Goal: Find specific page/section: Find specific page/section

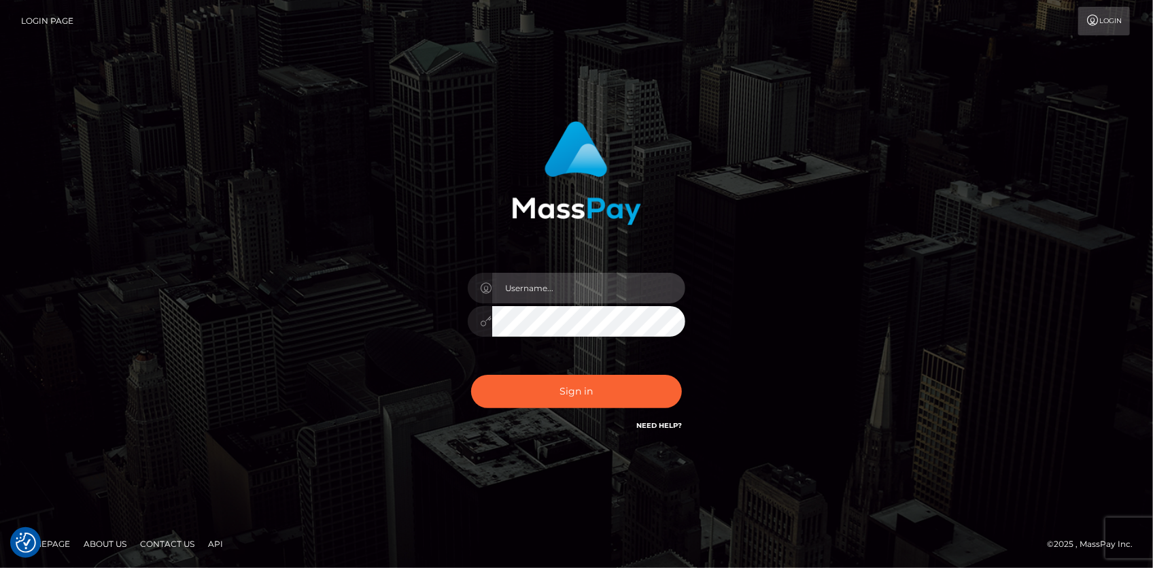
type input "[PERSON_NAME]"
click at [532, 373] on div "Sign in Need Help?" at bounding box center [577, 397] width 238 height 61
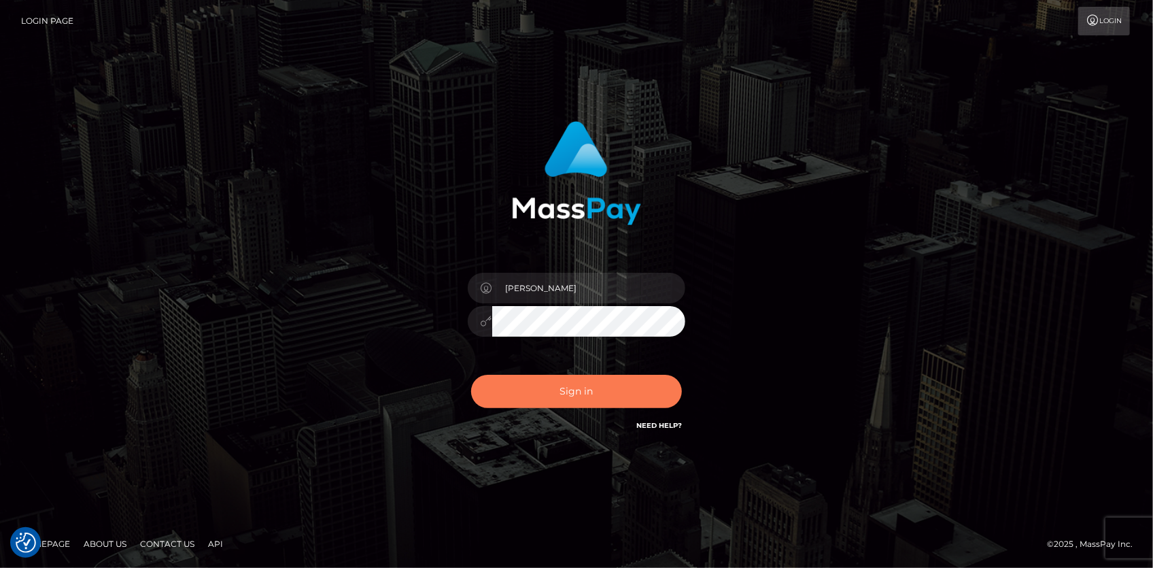
click at [532, 378] on button "Sign in" at bounding box center [576, 391] width 211 height 33
type input "[PERSON_NAME]"
click at [553, 381] on button "Sign in" at bounding box center [576, 391] width 211 height 33
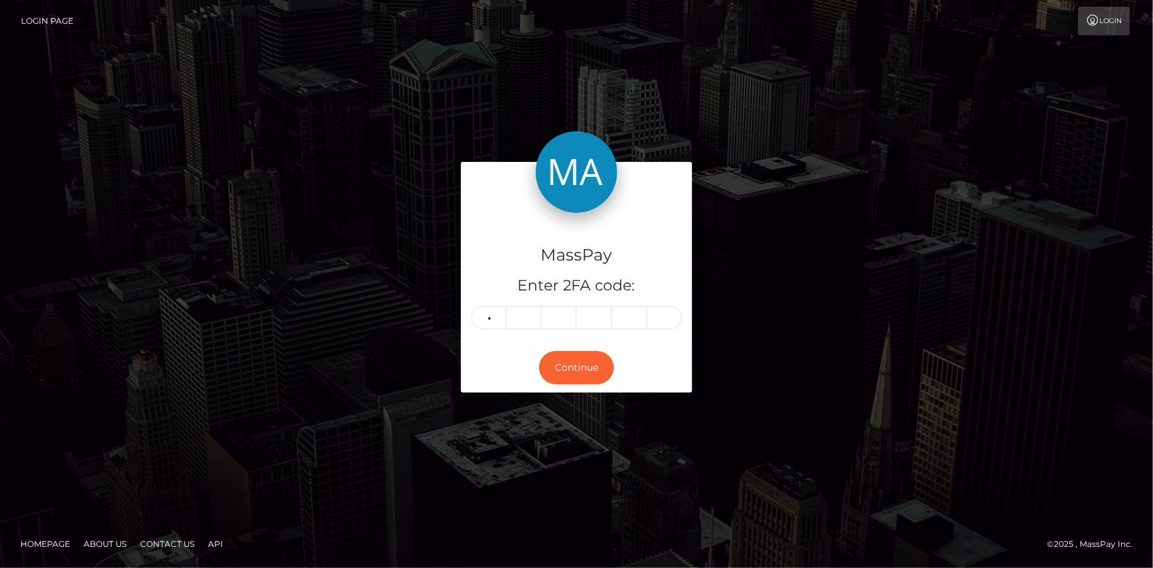
type input "7"
type input "9"
type input "1"
type input "4"
drag, startPoint x: 0, startPoint y: 0, endPoint x: 471, endPoint y: 369, distance: 597.7
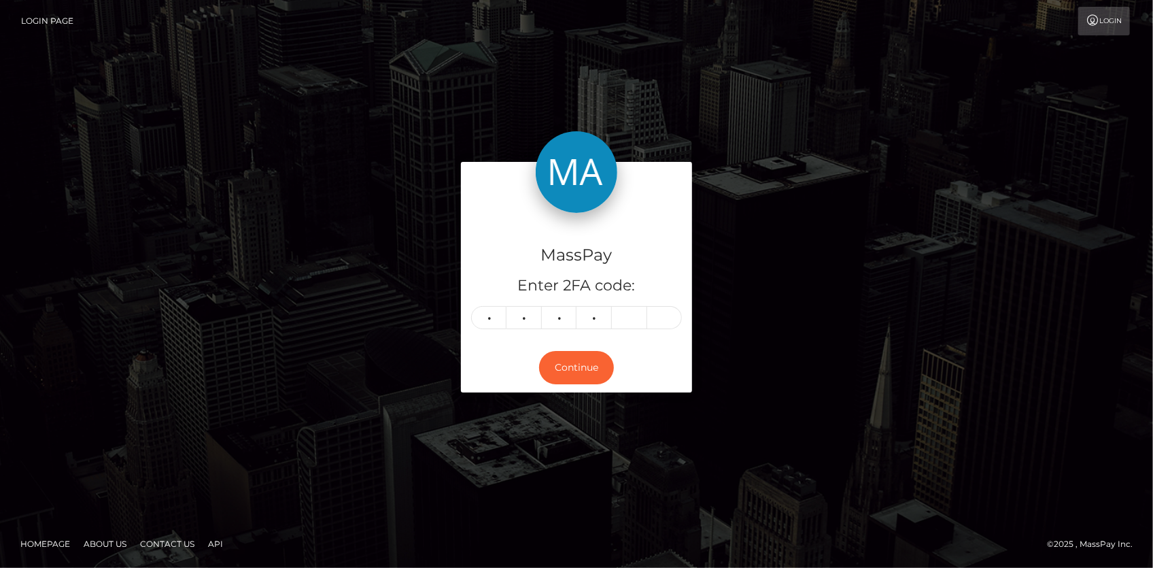
click at [477, 379] on div "Continue" at bounding box center [576, 368] width 231 height 50
click at [578, 320] on input "4" at bounding box center [594, 317] width 35 height 23
click at [594, 322] on input "4" at bounding box center [594, 317] width 35 height 23
type input "3"
type input "1"
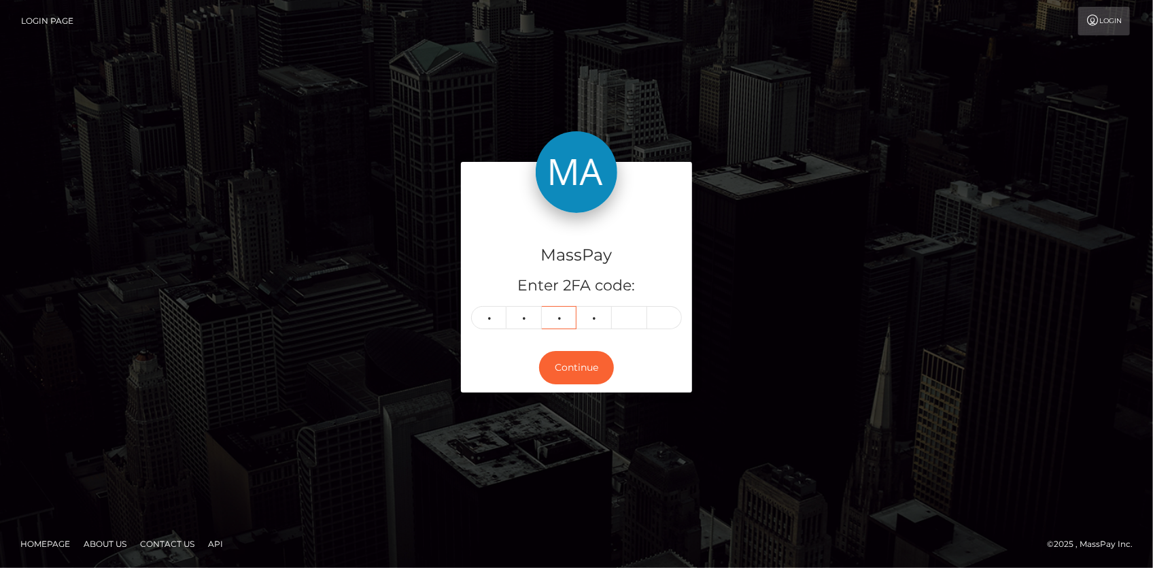
type input "1"
type input "5"
type input "0"
type input "2"
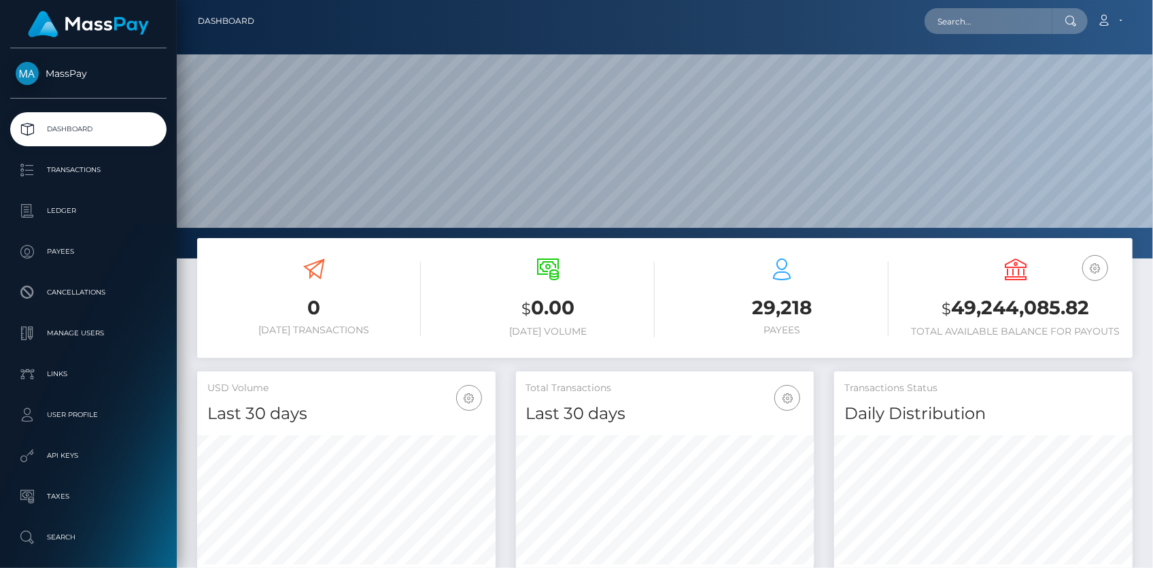
scroll to position [241, 298]
click at [957, 25] on input "text" at bounding box center [989, 21] width 128 height 26
paste input "b93b9b2c-b6d3-474f-bbcd-37bc385de5b6"
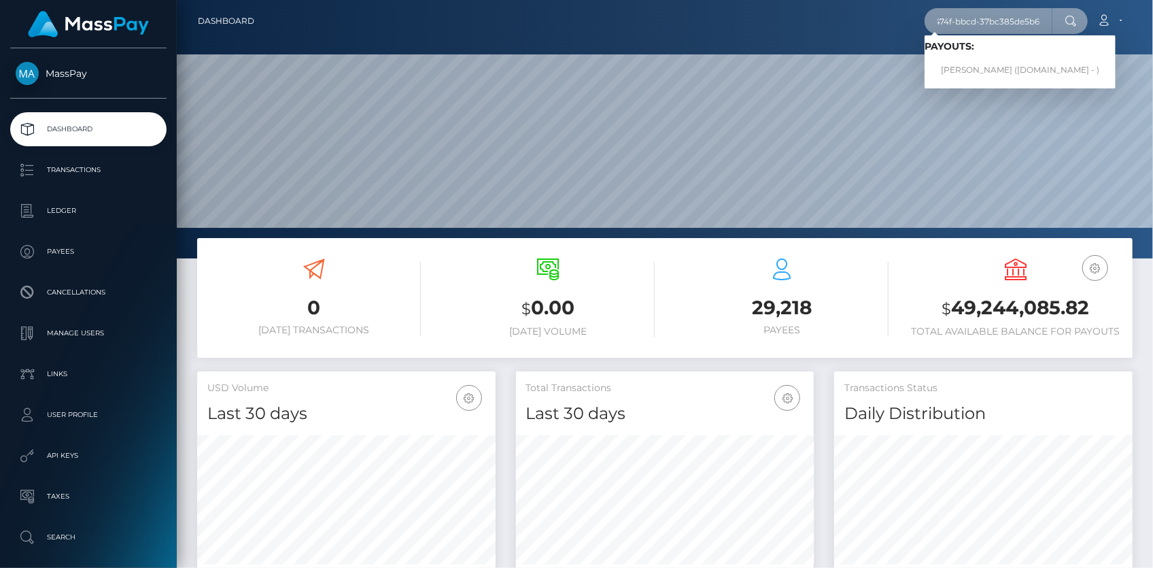
type input "b93b9b2c-b6d3-474f-bbcd-37bc385de5b6"
click at [968, 61] on link "EMMANUEL EFFIONG (Unlockt.me - )" at bounding box center [1020, 70] width 191 height 25
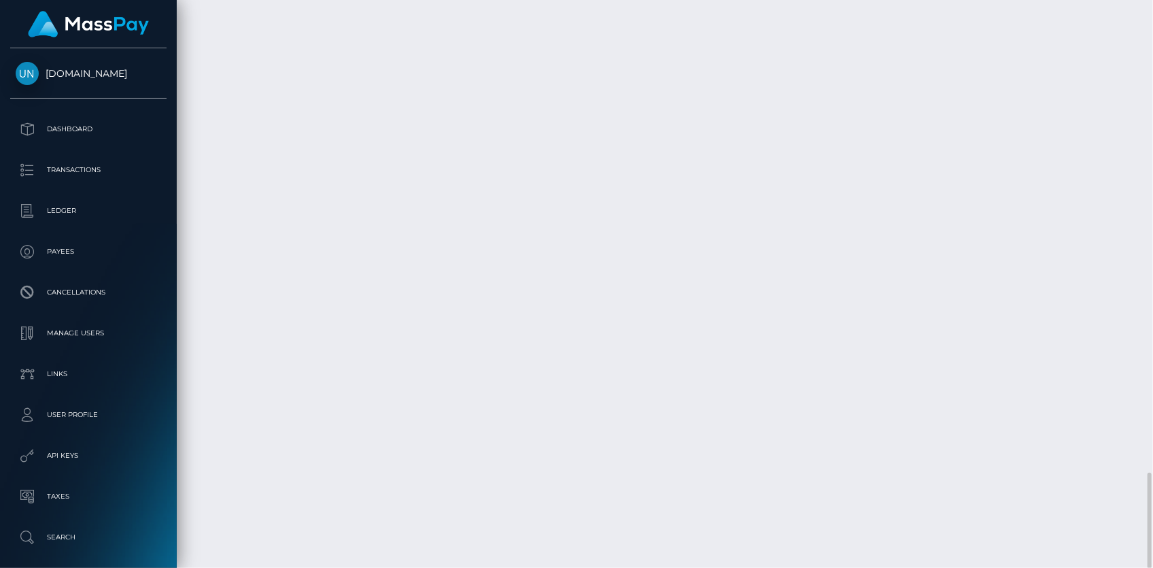
scroll to position [163, 298]
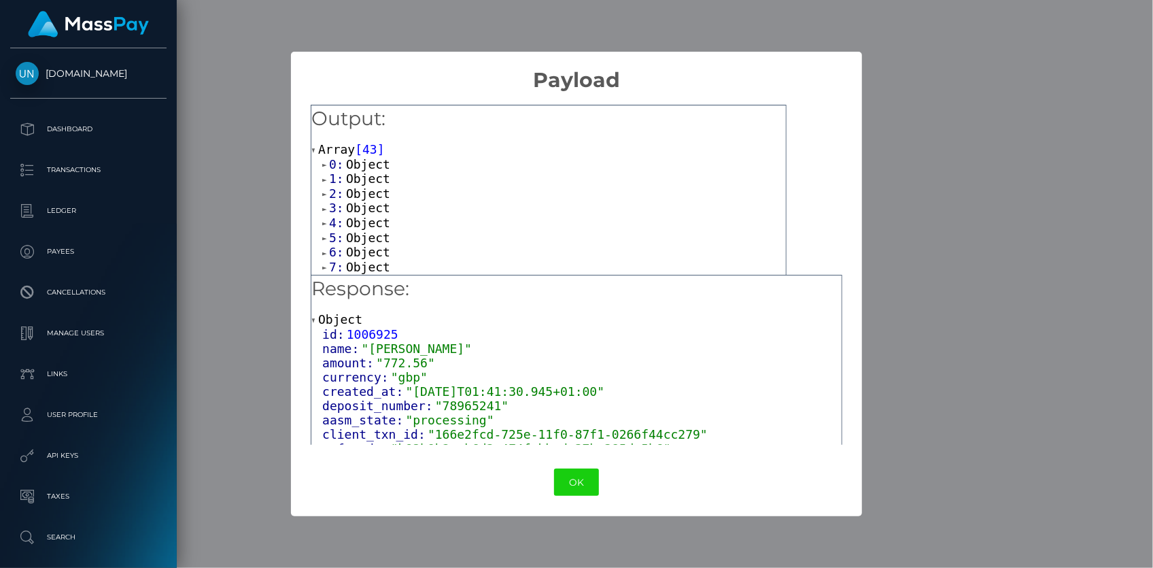
click at [354, 182] on span "Object" at bounding box center [368, 178] width 44 height 14
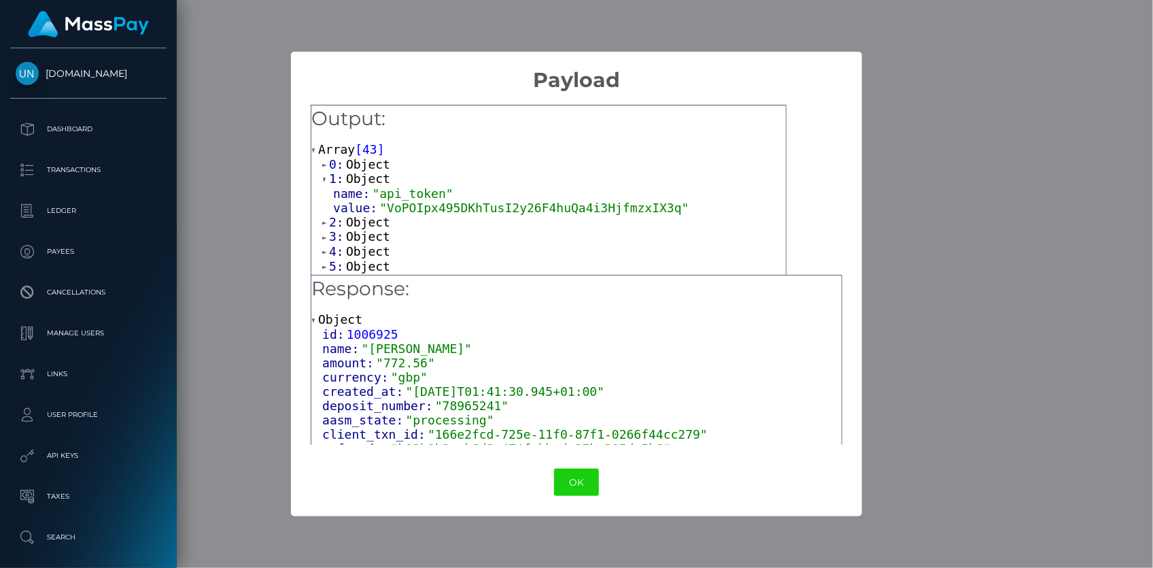
click at [360, 212] on span "value:" at bounding box center [356, 208] width 46 height 14
click at [367, 221] on span "Object" at bounding box center [368, 222] width 44 height 14
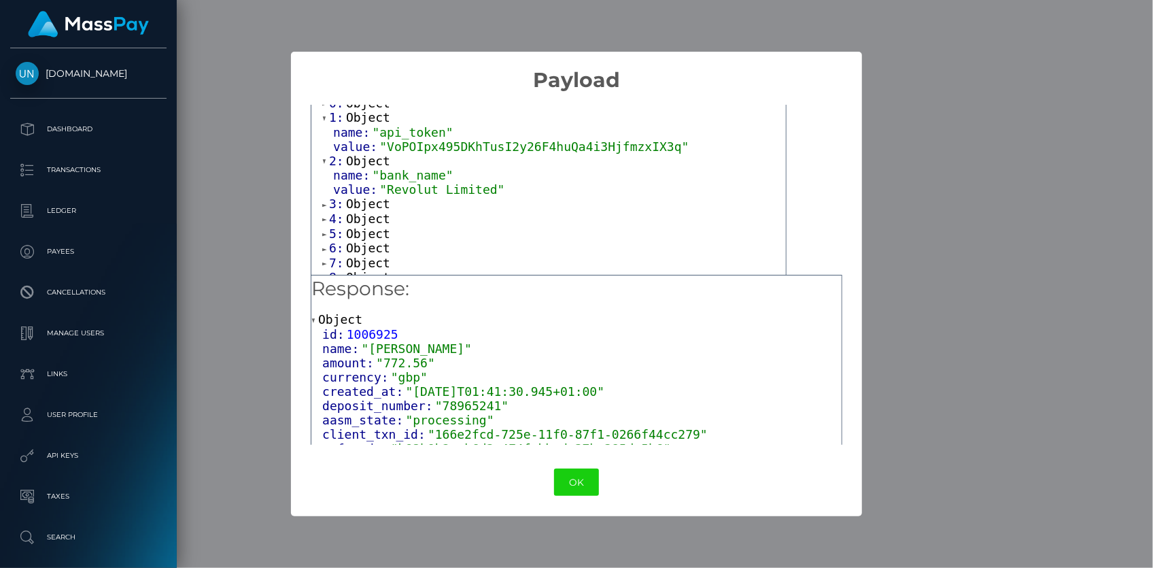
click at [369, 201] on span "Object" at bounding box center [368, 204] width 44 height 14
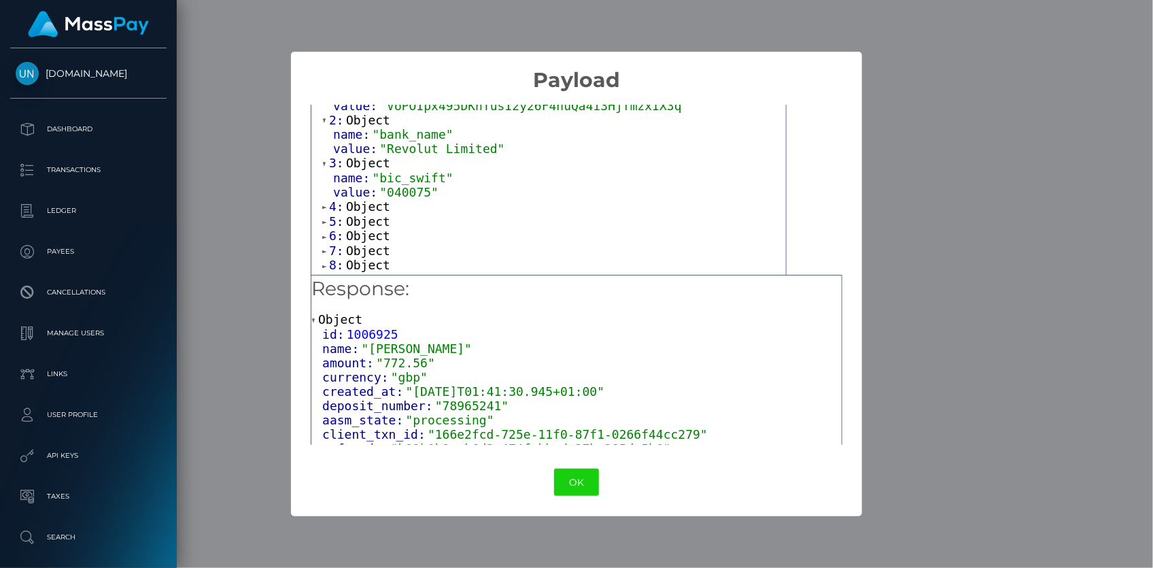
scroll to position [123, 0]
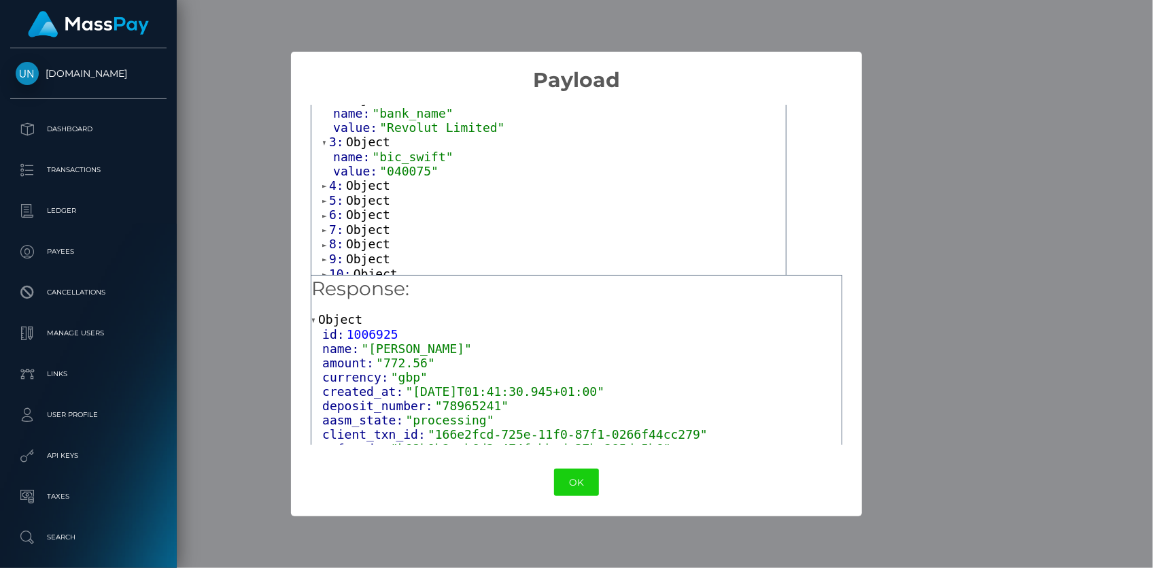
click at [364, 180] on span "Object" at bounding box center [368, 185] width 44 height 14
click at [365, 226] on span "Object" at bounding box center [368, 229] width 44 height 14
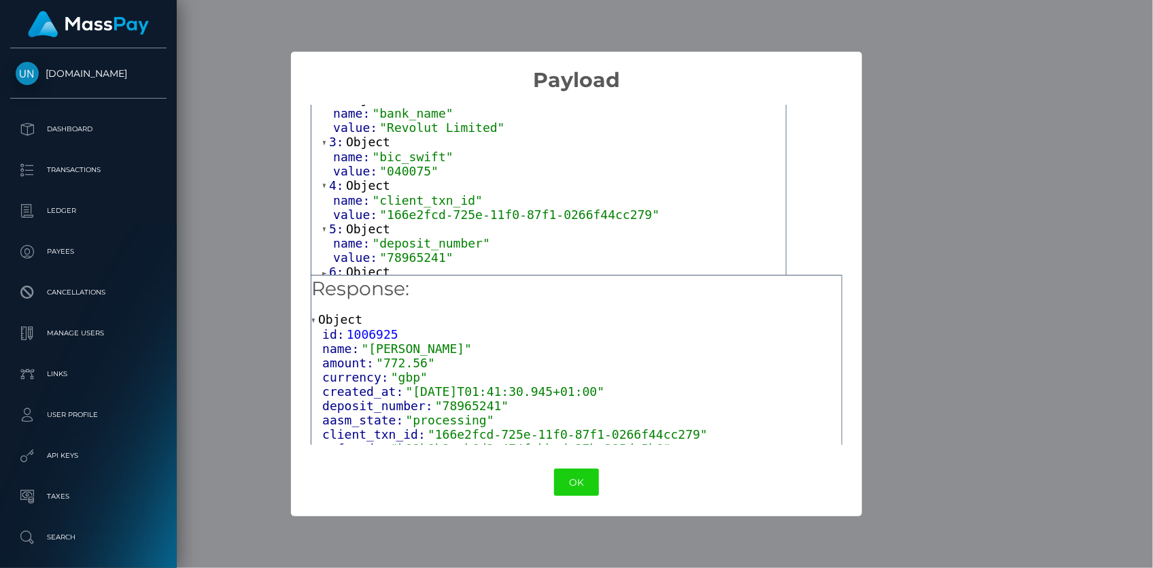
scroll to position [185, 0]
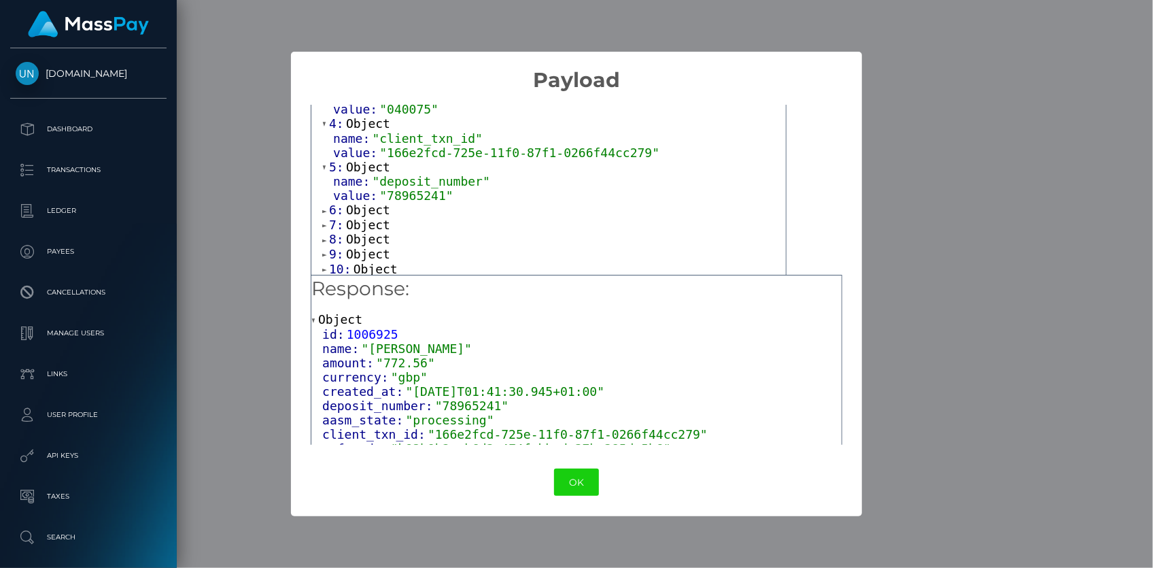
click at [368, 210] on span "Object" at bounding box center [368, 210] width 44 height 14
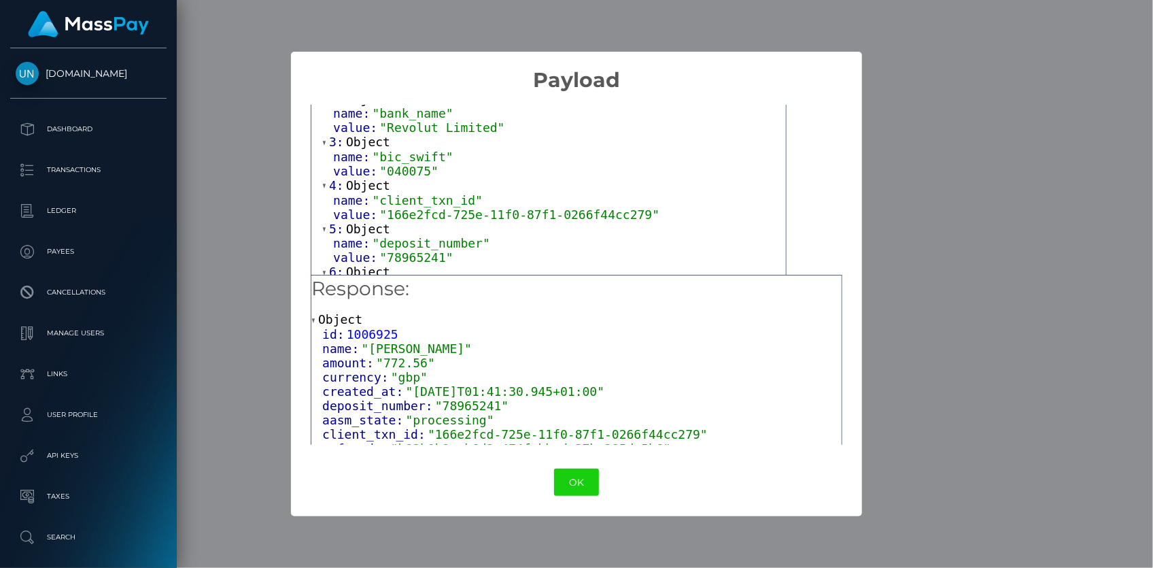
click at [255, 325] on div "× Payload Output: Array [ 43 ] 0: Object 1: Object name: "api_token" value: "Vo…" at bounding box center [576, 284] width 1153 height 568
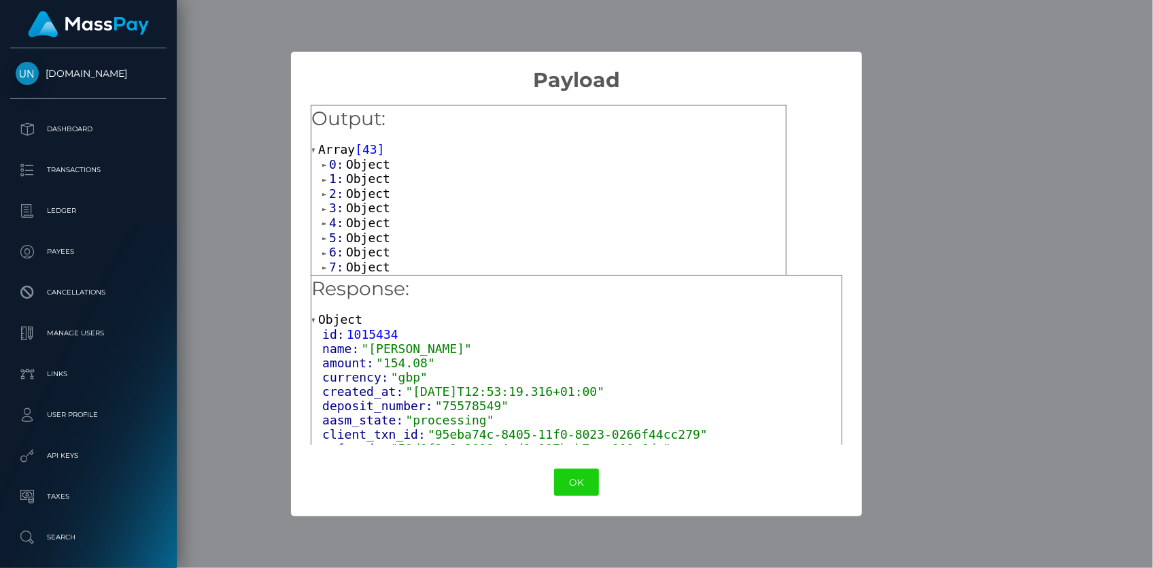
click at [360, 196] on span "Object" at bounding box center [368, 193] width 44 height 14
click at [366, 229] on span "Object" at bounding box center [368, 236] width 44 height 14
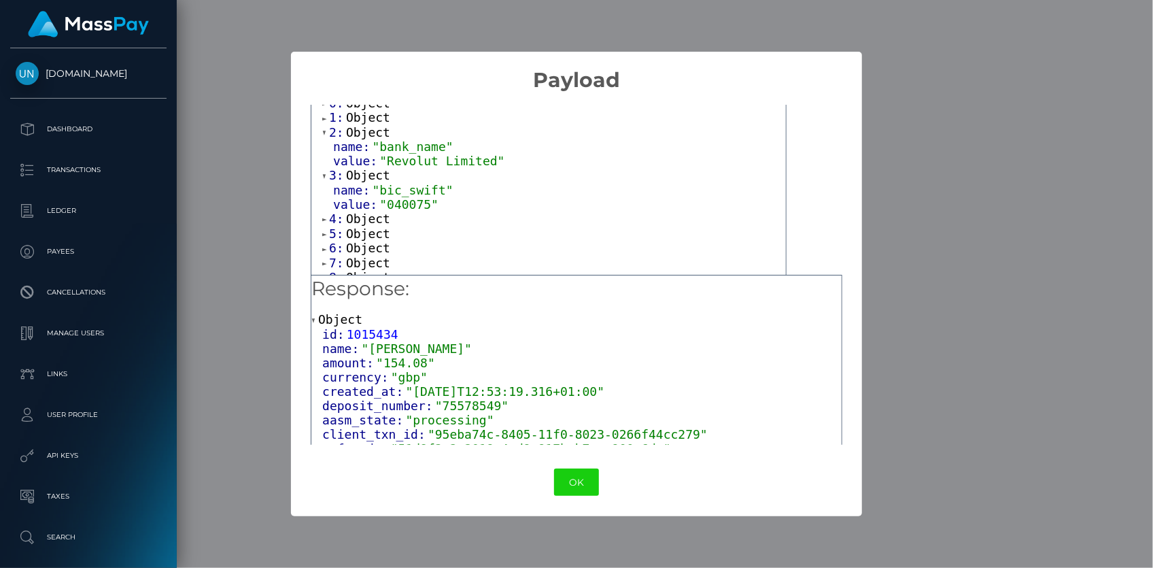
click at [370, 214] on span "Object" at bounding box center [368, 218] width 44 height 14
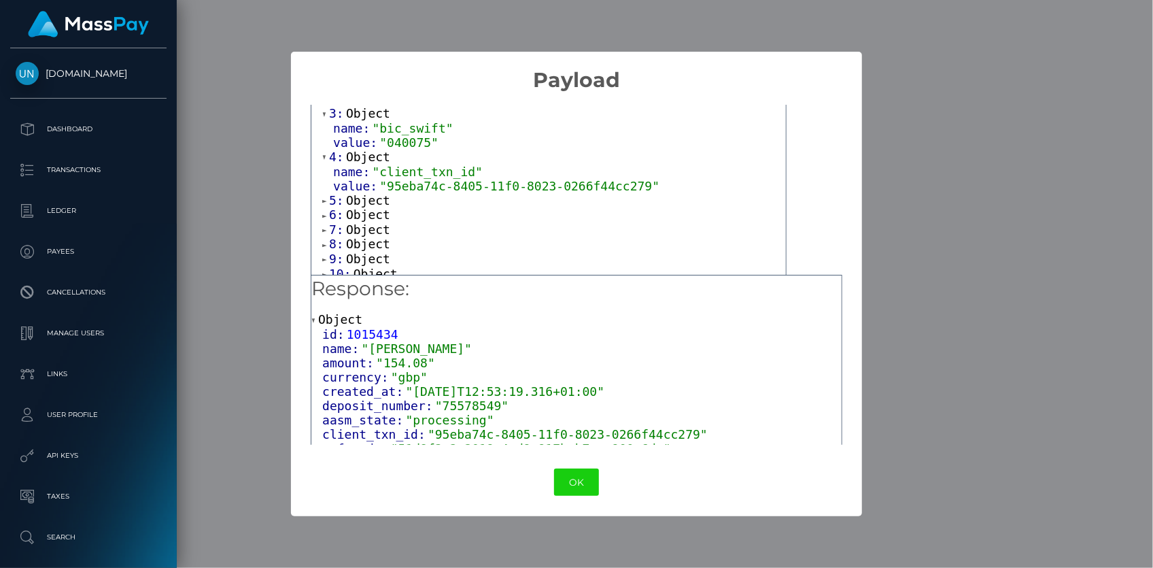
click at [363, 199] on span "Object" at bounding box center [368, 200] width 44 height 14
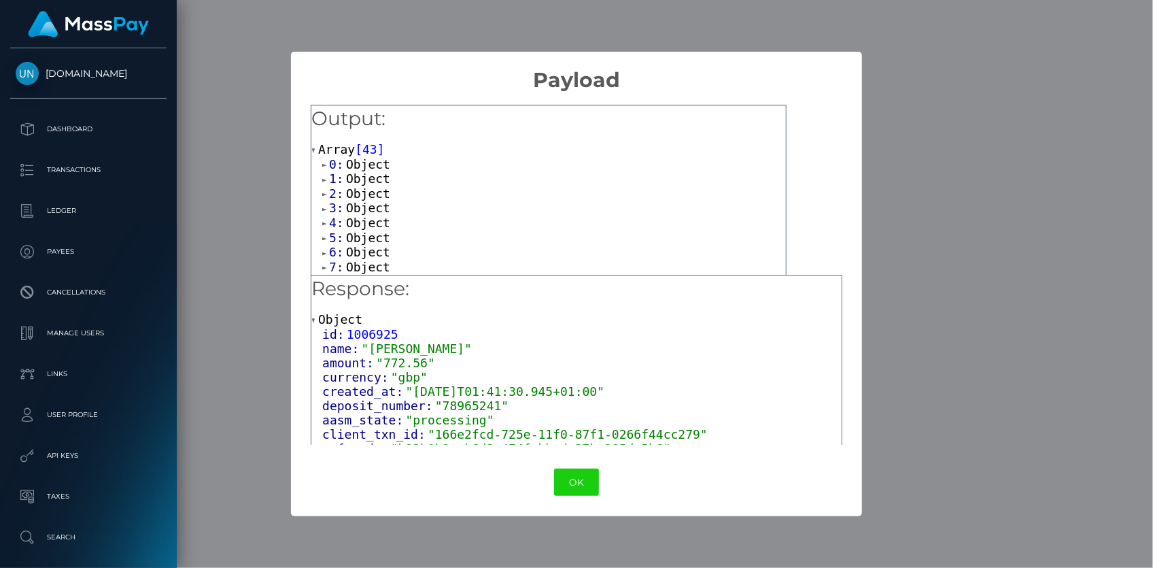
click at [353, 209] on span "Object" at bounding box center [368, 208] width 44 height 14
click at [364, 186] on span "Object" at bounding box center [368, 190] width 44 height 14
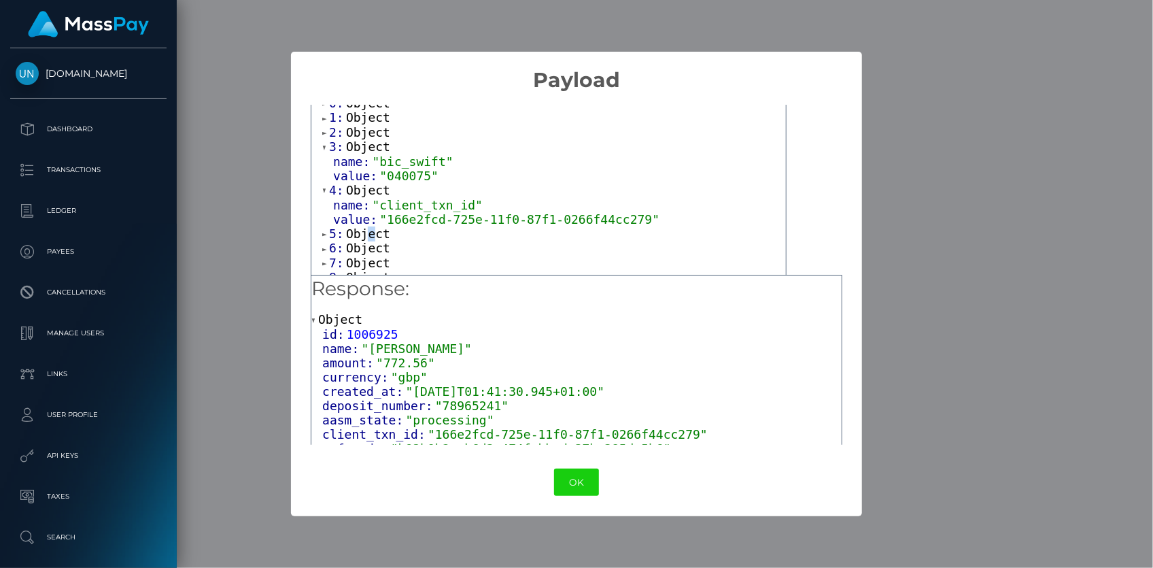
click at [367, 231] on span "Object" at bounding box center [368, 233] width 44 height 14
drag, startPoint x: 601, startPoint y: 158, endPoint x: 516, endPoint y: 222, distance: 106.3
click at [516, 222] on span ""166e2fcd-725e-11f0-87f1-0266f44cc279"" at bounding box center [519, 219] width 280 height 14
click at [428, 256] on span ""78965241"" at bounding box center [415, 262] width 73 height 14
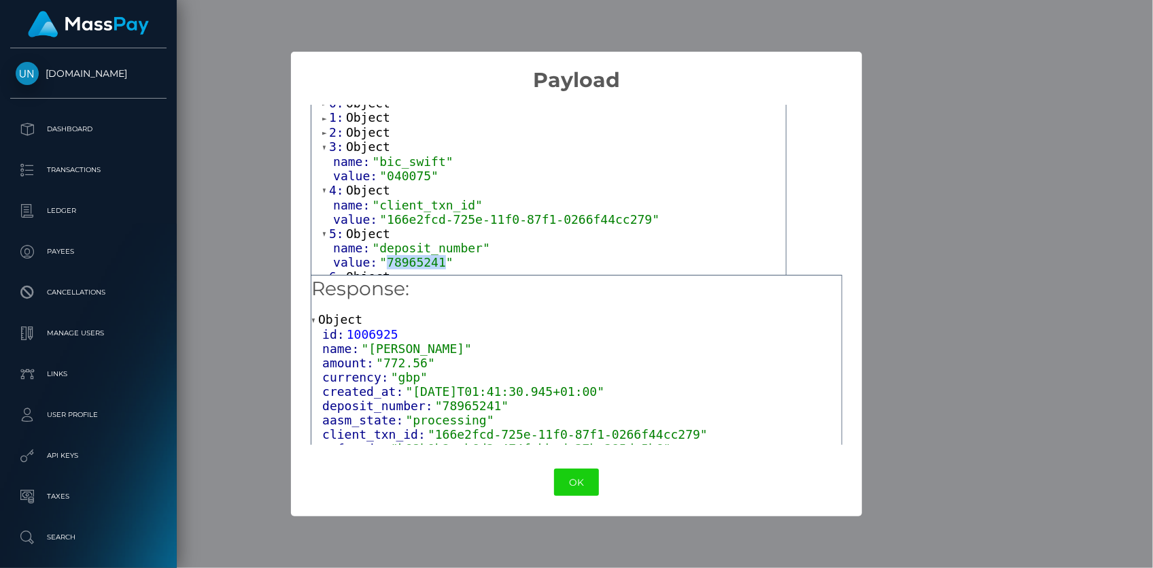
copy span "78965241"
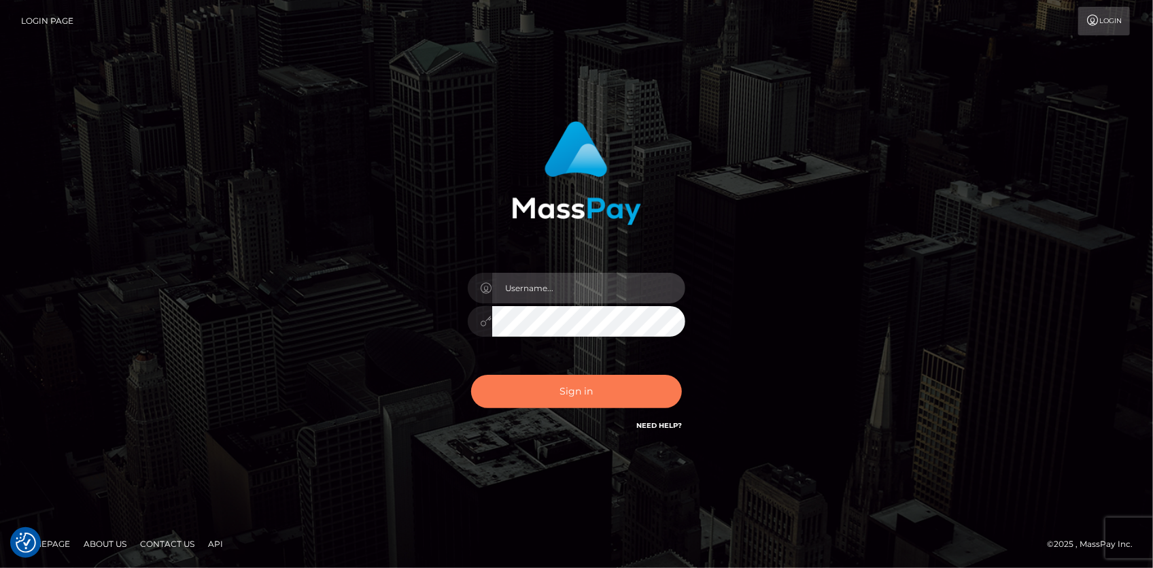
type input "[PERSON_NAME]"
click at [592, 400] on button "Sign in" at bounding box center [576, 391] width 211 height 33
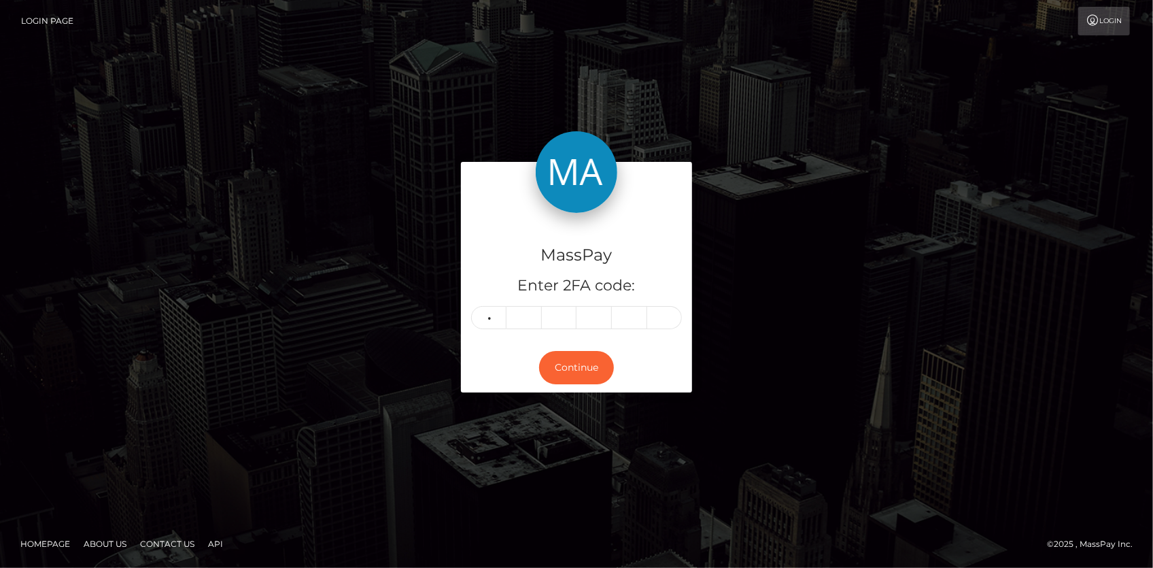
type input "1"
type input "4"
type input "0"
type input "8"
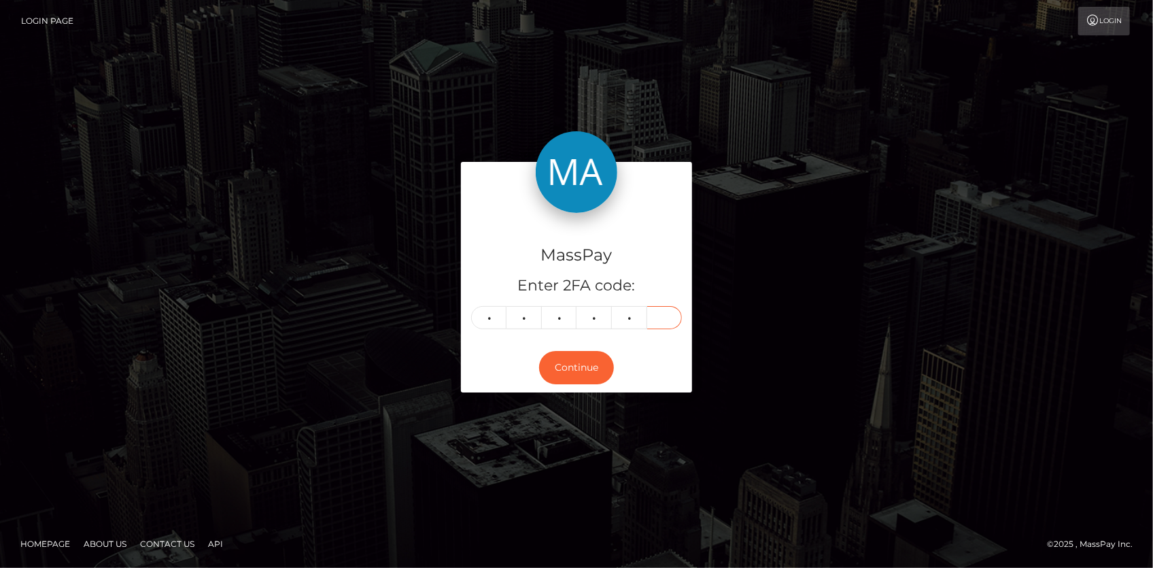
type input "1"
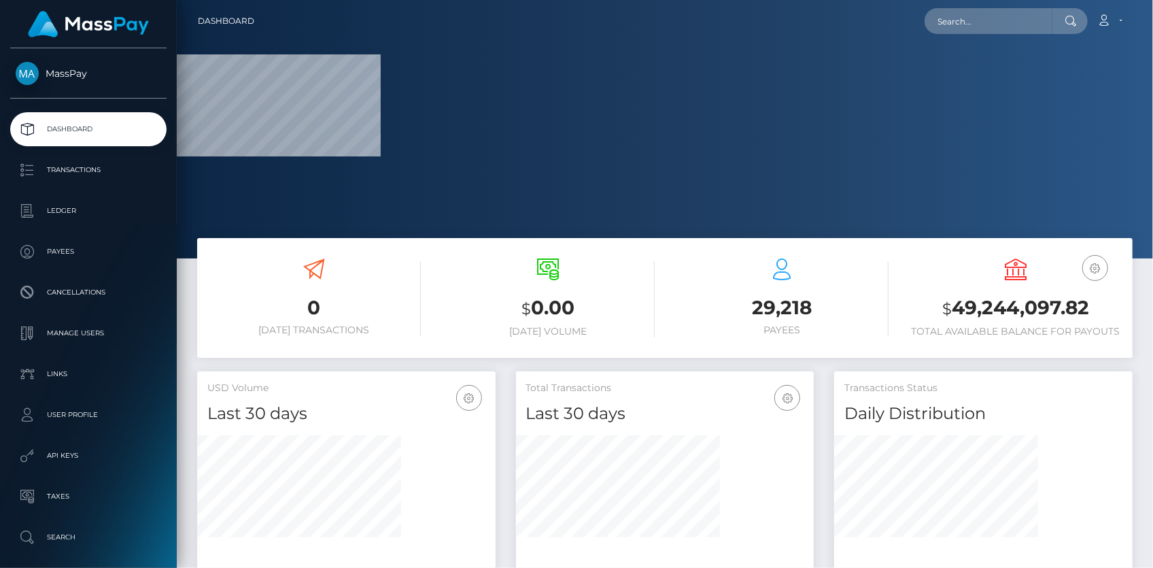
click at [965, 34] on div "Loading... Loading... Account Edit Profile Logout" at bounding box center [698, 21] width 867 height 29
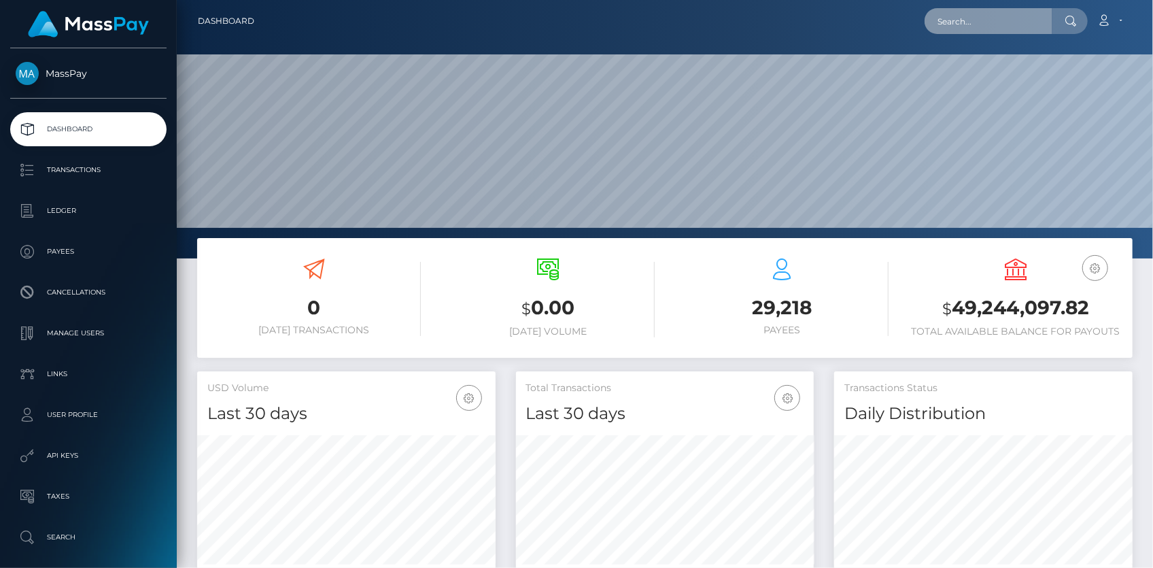
scroll to position [241, 298]
click at [964, 27] on input "text" at bounding box center [989, 21] width 128 height 26
paste input "RQQPtooPk74lXTli9n72c0"
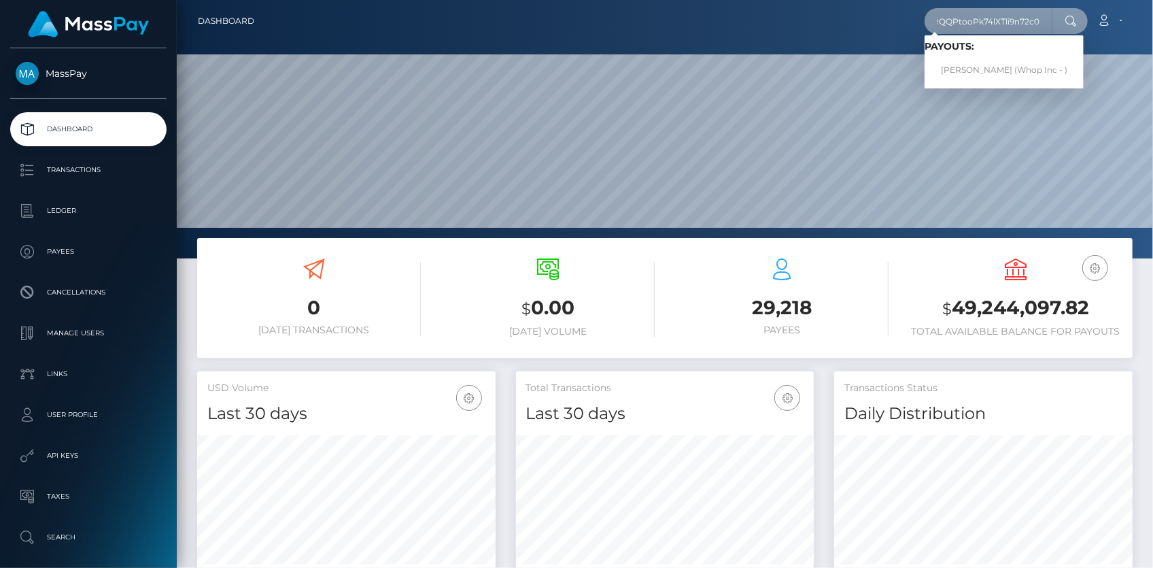
type input "RQQPtooPk74lXTli9n72c0"
click at [993, 64] on link "TOM LIBA (Whop Inc - )" at bounding box center [1004, 70] width 159 height 25
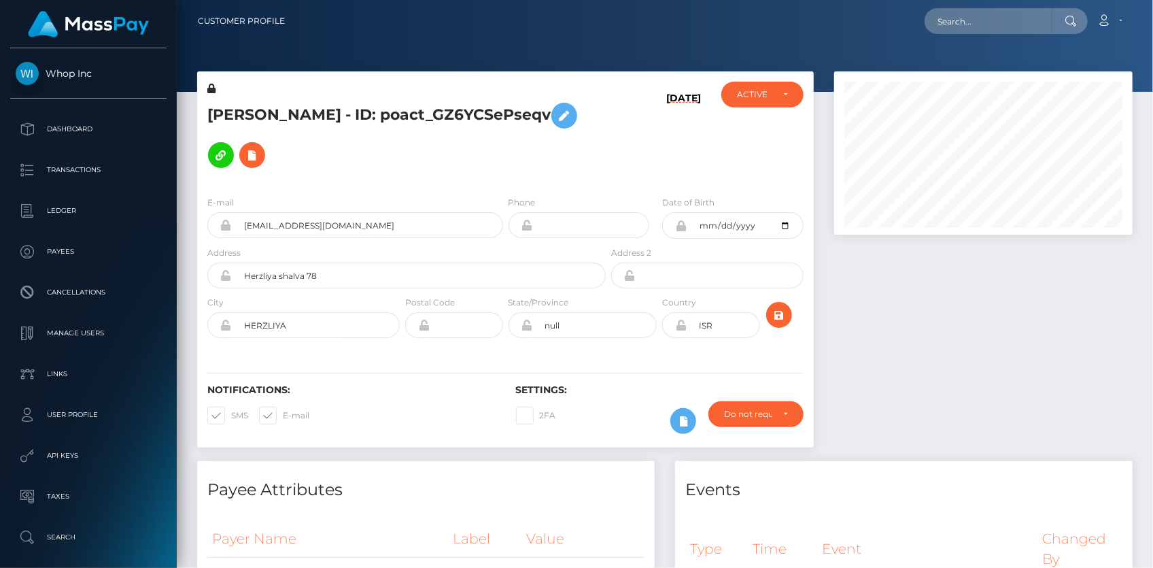
scroll to position [163, 298]
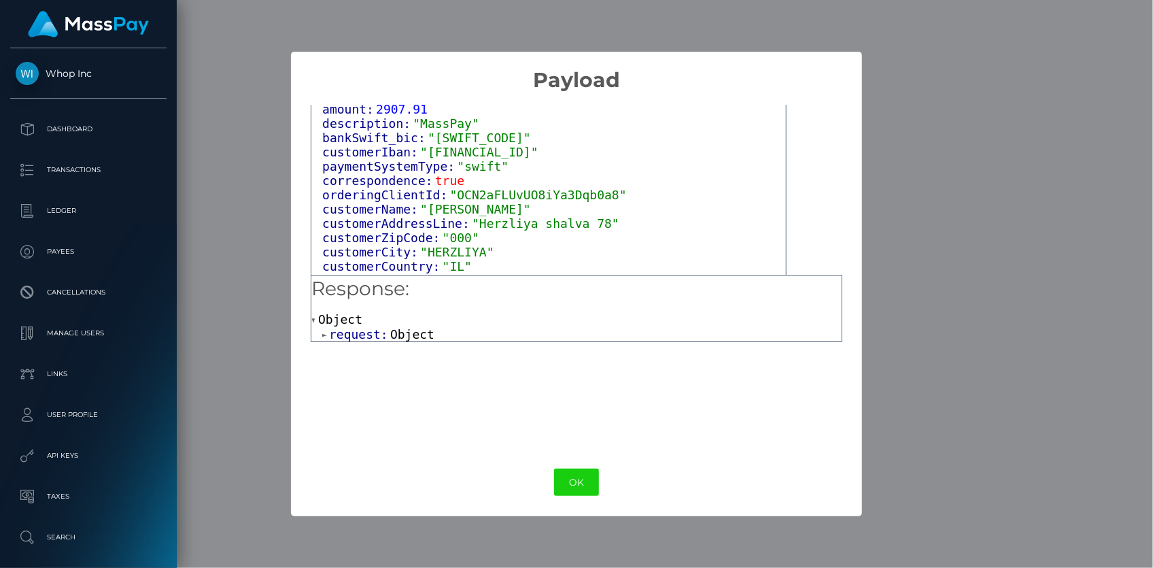
scroll to position [96, 0]
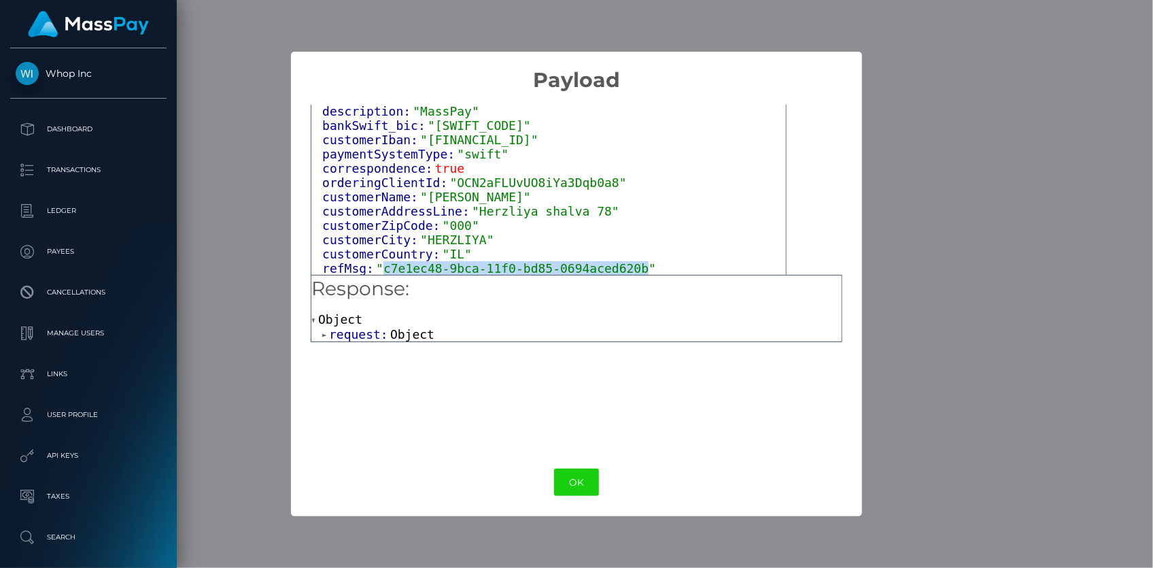
drag, startPoint x: 379, startPoint y: 269, endPoint x: 619, endPoint y: 267, distance: 240.0
click at [619, 267] on span ""c7e1ec48-9bca-11f0-bd85-0694aced620b"" at bounding box center [516, 268] width 280 height 14
copy span "c7e1ec48-9bca-11f0-bd85-0694aced620b"
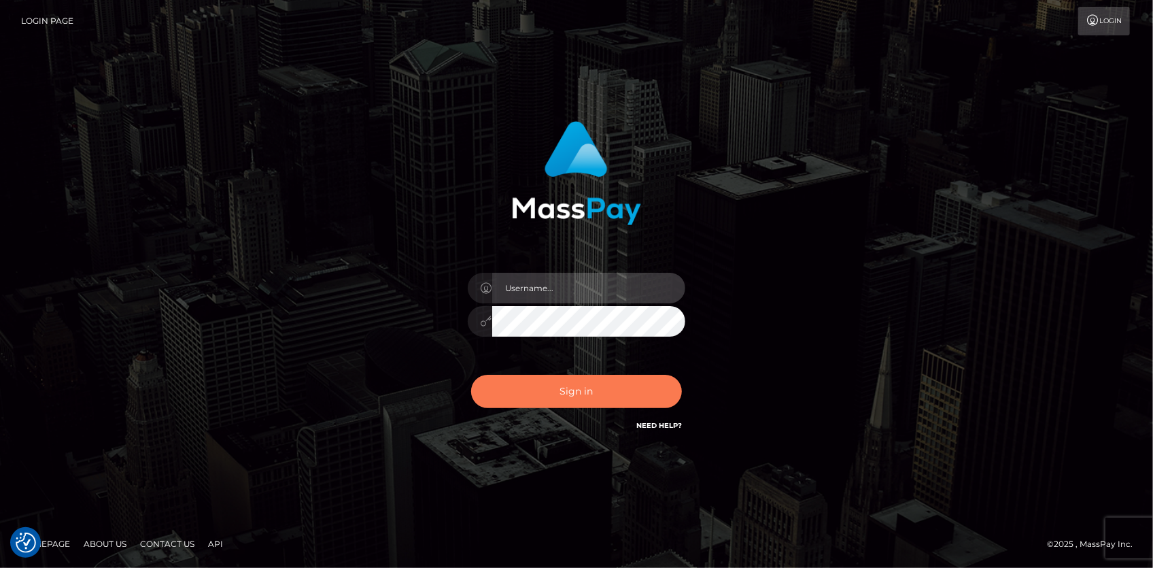
type input "[PERSON_NAME]"
click at [562, 399] on button "Sign in" at bounding box center [576, 391] width 211 height 33
type input "[PERSON_NAME]"
click at [551, 388] on button "Sign in" at bounding box center [576, 391] width 211 height 33
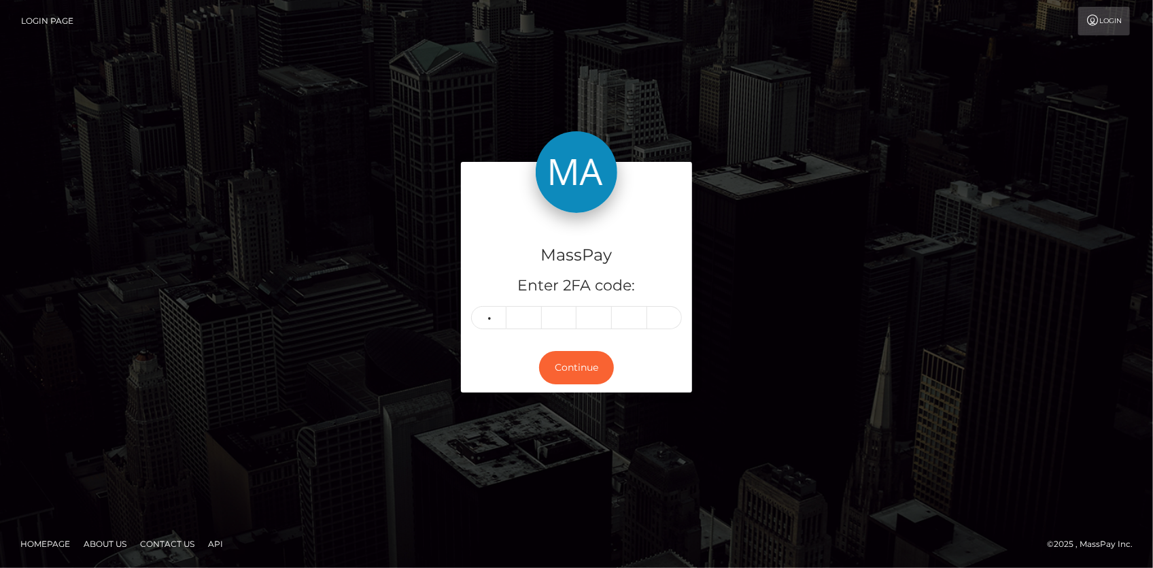
type input "0"
type input "9"
type input "4"
type input "6"
type input "5"
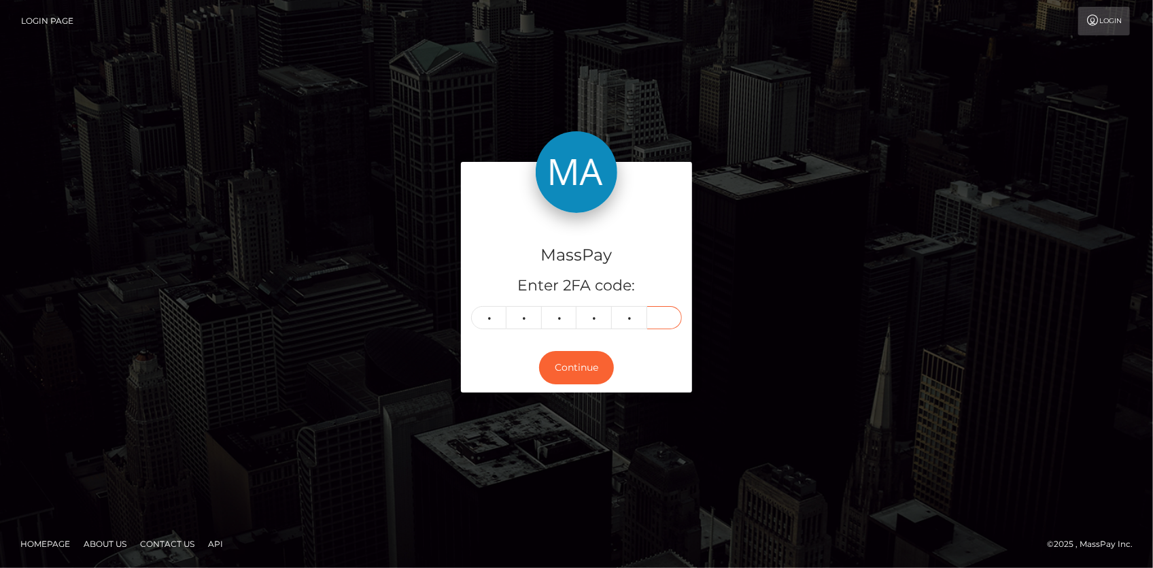
type input "3"
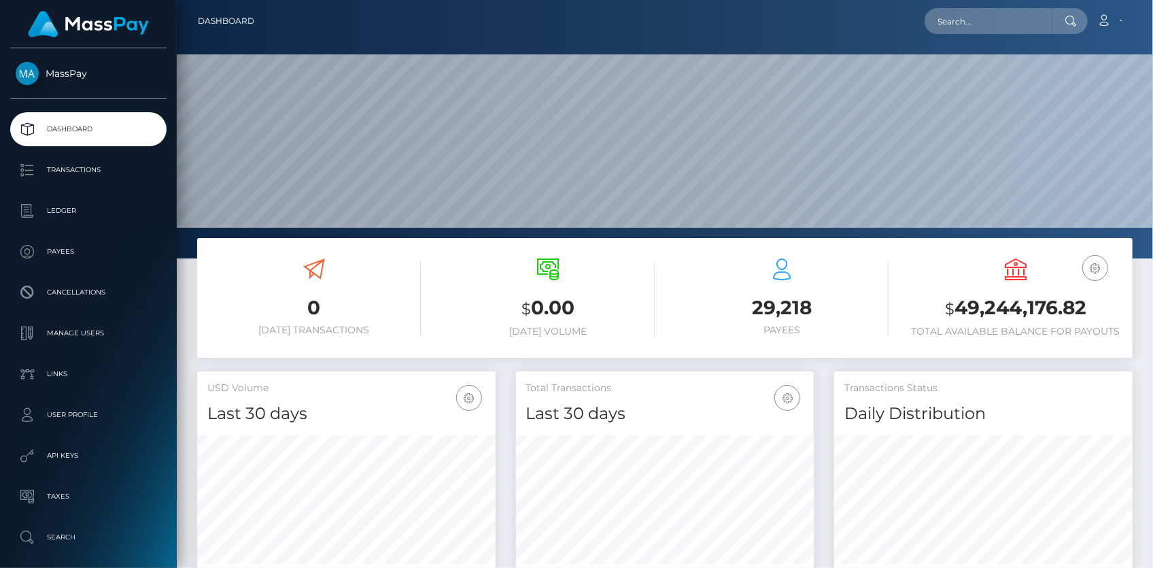
scroll to position [241, 298]
click at [969, 20] on input "text" at bounding box center [989, 21] width 128 height 26
paste input "131093"
type input "131093"
paste input "[EMAIL_ADDRESS][DOMAIN_NAME]"
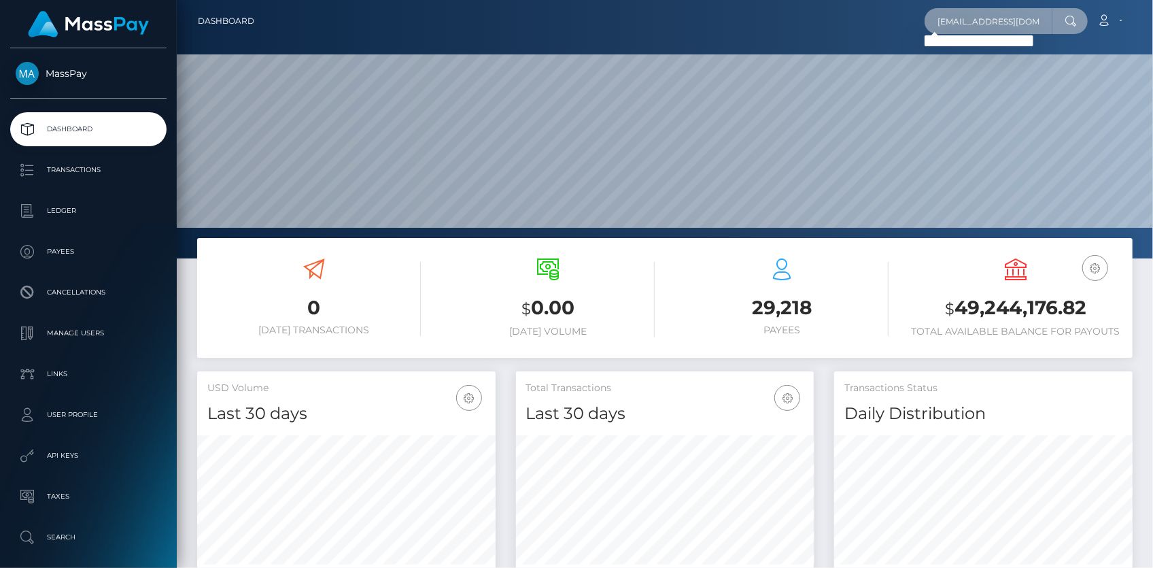
scroll to position [0, 58]
type input "[EMAIL_ADDRESS][DOMAIN_NAME]"
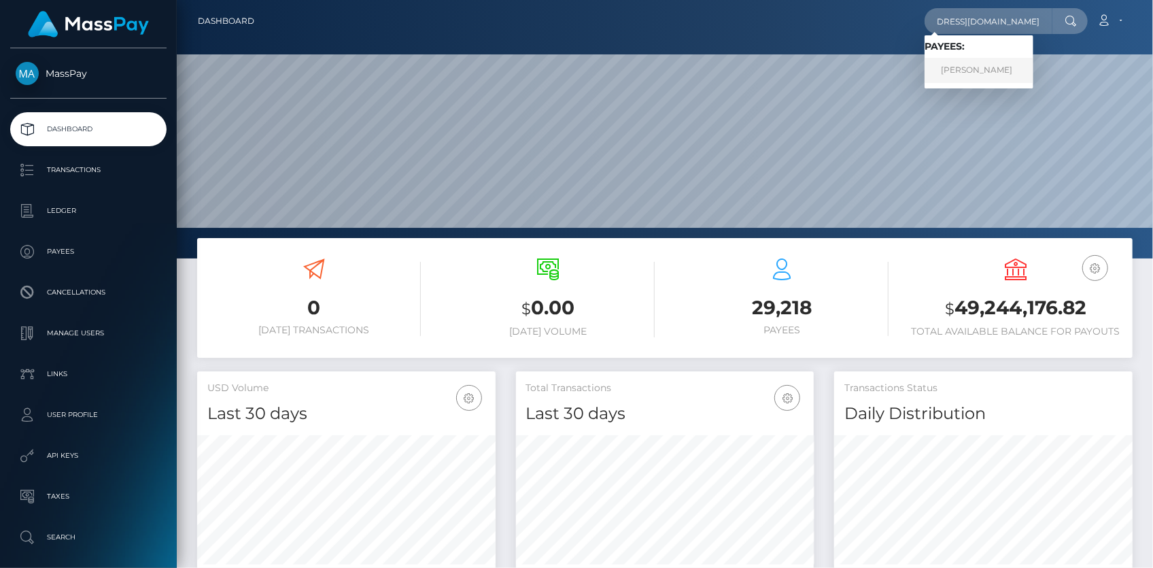
click at [983, 69] on link "[PERSON_NAME]" at bounding box center [979, 70] width 109 height 25
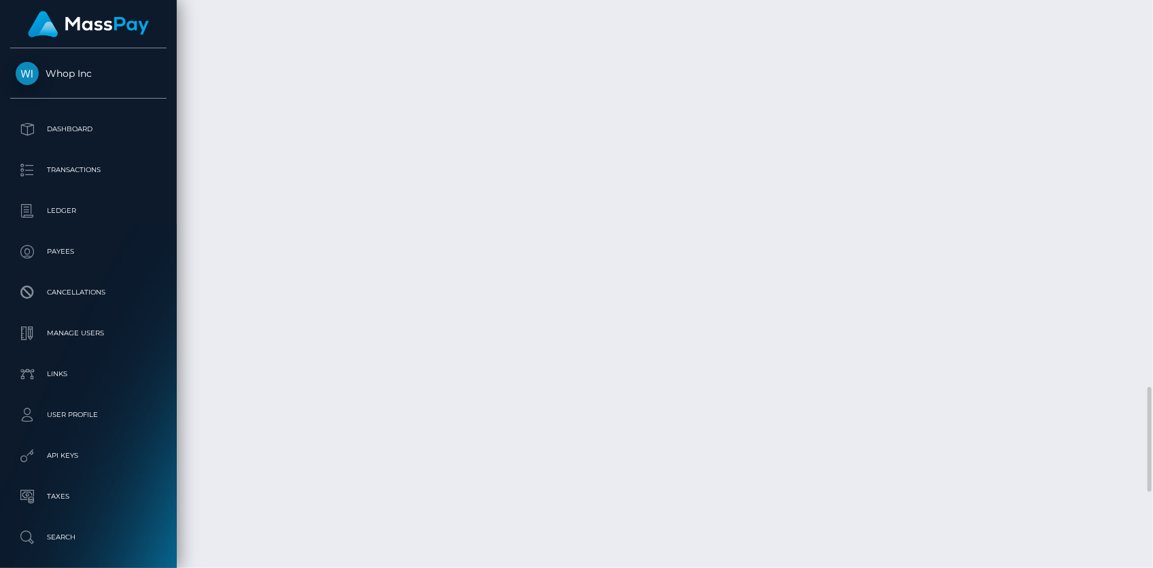
scroll to position [163, 298]
